Goal: Check status: Check status

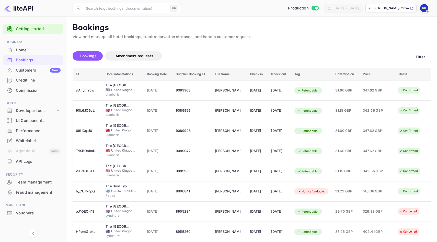
click at [31, 49] on div "Home" at bounding box center [38, 50] width 45 height 6
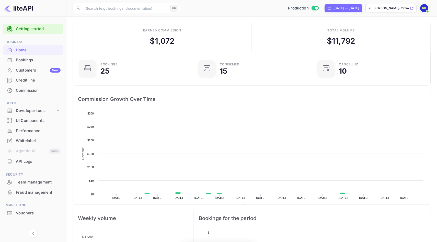
scroll to position [83, 116]
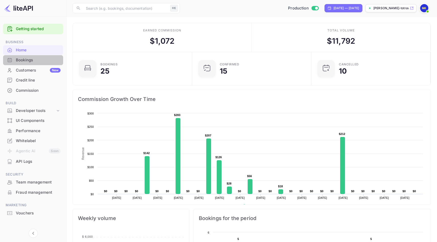
click at [31, 60] on div "Bookings" at bounding box center [38, 60] width 45 height 6
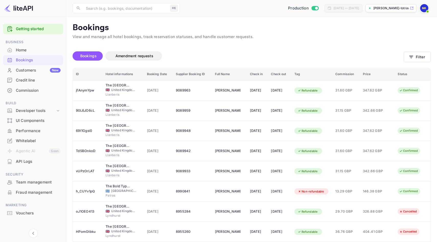
click at [31, 74] on div "Customers New" at bounding box center [33, 70] width 60 height 10
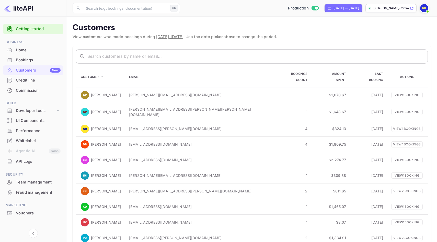
click at [21, 62] on div "Bookings" at bounding box center [38, 60] width 45 height 6
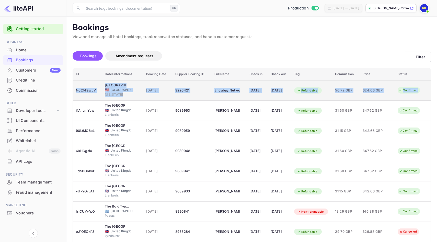
drag, startPoint x: 79, startPoint y: 82, endPoint x: 419, endPoint y: 91, distance: 340.9
click at [419, 91] on tr "No2149wuV [GEOGRAPHIC_DATA] [US_STATE][GEOGRAPHIC_DATA] 🇺🇸 [GEOGRAPHIC_DATA] [U…" at bounding box center [252, 90] width 358 height 20
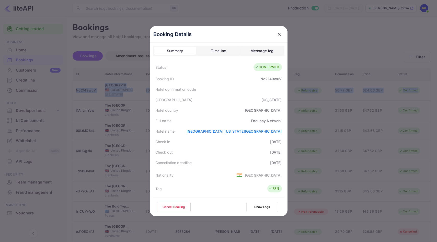
click at [280, 34] on icon "close" at bounding box center [279, 34] width 3 height 3
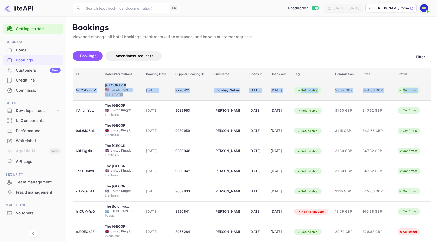
copy tr "No2149wuV [GEOGRAPHIC_DATA] [US_STATE][GEOGRAPHIC_DATA] 🇺🇸 [GEOGRAPHIC_DATA] [U…"
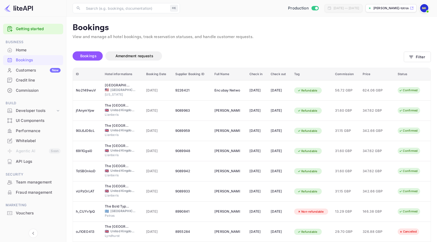
click at [178, 49] on div "Bookings Amendment requests" at bounding box center [239, 56] width 332 height 21
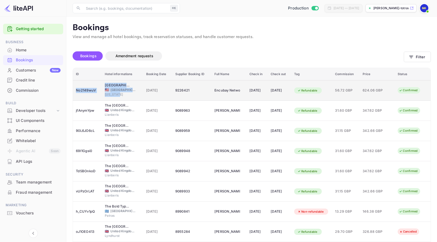
drag, startPoint x: 75, startPoint y: 85, endPoint x: 134, endPoint y: 93, distance: 58.5
click at [134, 93] on tr "No2149wuV Arthouse Hotel New York City 🇺🇸 United States of America New York 02 …" at bounding box center [252, 90] width 358 height 20
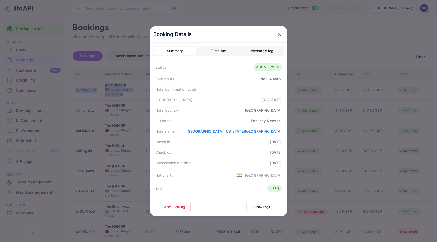
click at [279, 34] on icon "close" at bounding box center [279, 34] width 5 height 5
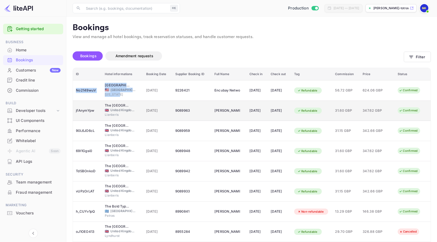
copy tr "No2149wuV Arthouse Hotel New York City 🇺🇸 United States of America New York"
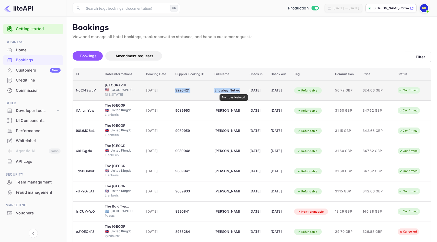
drag, startPoint x: 170, startPoint y: 90, endPoint x: 235, endPoint y: 91, distance: 65.0
click at [235, 91] on tr "No2149wuV Arthouse Hotel New York City 🇺🇸 United States of America New York 02 …" at bounding box center [252, 90] width 358 height 20
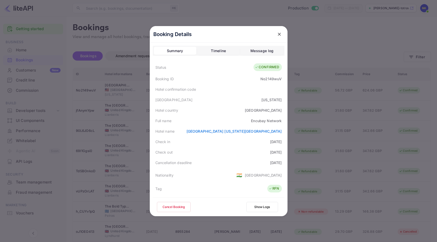
click at [278, 32] on icon "close" at bounding box center [279, 34] width 5 height 5
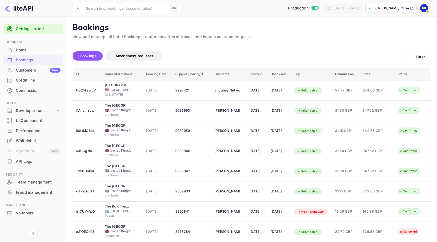
click at [209, 55] on div "Bookings Amendment requests" at bounding box center [239, 55] width 332 height 9
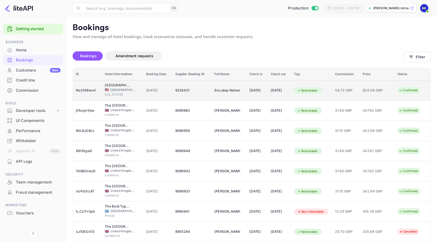
drag, startPoint x: 171, startPoint y: 91, endPoint x: 294, endPoint y: 89, distance: 122.3
click at [294, 89] on tr "No2149wuV Arthouse Hotel New York City 🇺🇸 United States of America New York 02 …" at bounding box center [252, 90] width 358 height 20
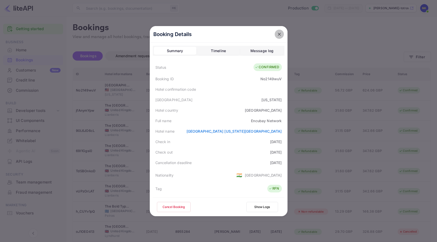
click at [280, 33] on icon "close" at bounding box center [279, 34] width 5 height 5
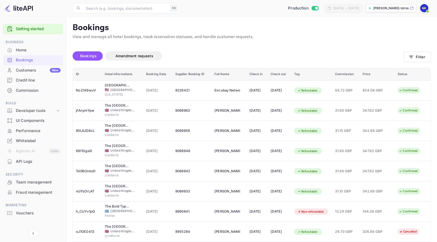
copy tr "9226421 Encubay Network 21 Sep 2025 23 Sep 2025"
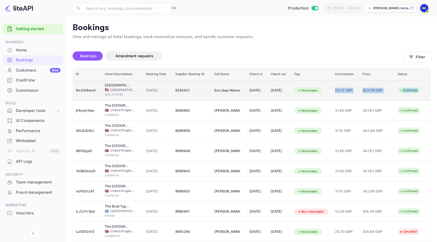
drag, startPoint x: 337, startPoint y: 89, endPoint x: 419, endPoint y: 92, distance: 81.9
click at [419, 92] on tr "No2149wuV Arthouse Hotel New York City 🇺🇸 United States of America New York 02 …" at bounding box center [252, 90] width 358 height 20
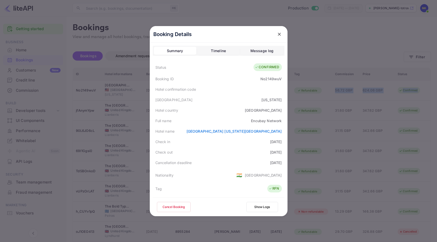
click at [278, 34] on icon "close" at bounding box center [279, 34] width 5 height 5
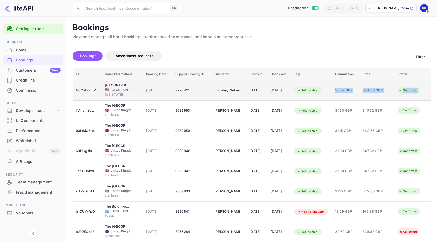
copy tr "56.72 GBP 624.06 GBP Confirmed"
click at [143, 91] on td "[DATE]" at bounding box center [157, 90] width 29 height 20
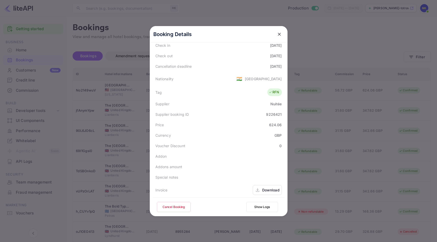
scroll to position [114, 0]
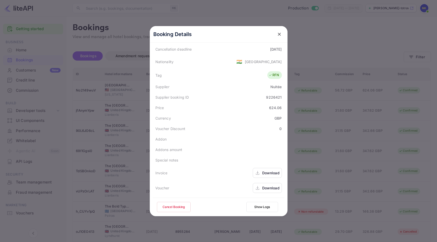
click at [270, 189] on div "Download" at bounding box center [270, 187] width 17 height 5
click at [281, 33] on icon "close" at bounding box center [279, 34] width 5 height 5
